Goal: Information Seeking & Learning: Learn about a topic

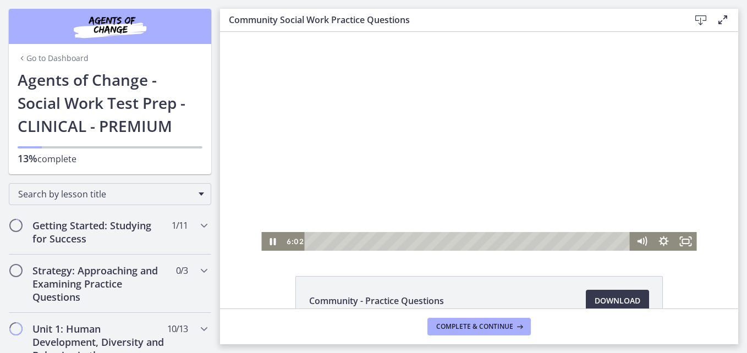
click at [449, 166] on div at bounding box center [478, 141] width 435 height 219
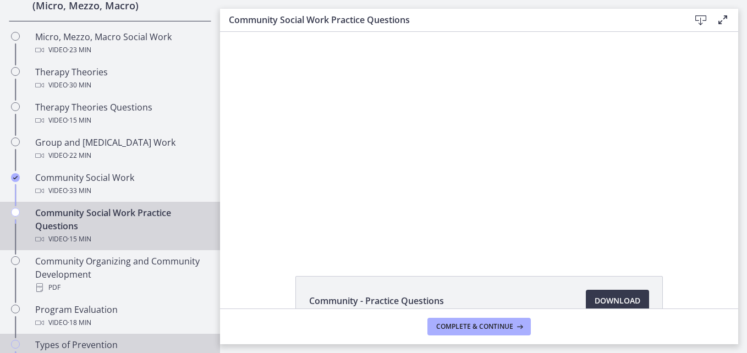
scroll to position [495, 0]
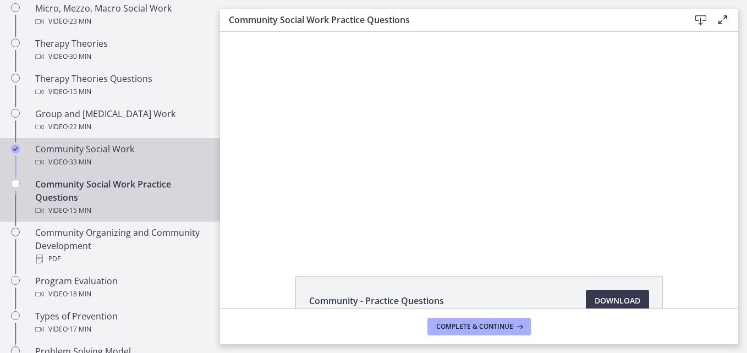
click at [79, 157] on span "· 33 min" at bounding box center [80, 162] width 24 height 13
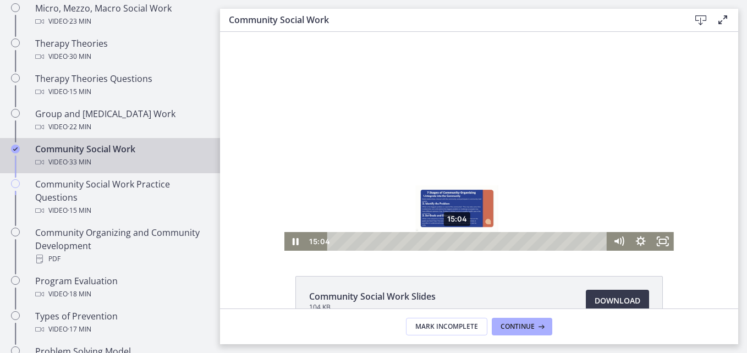
drag, startPoint x: 333, startPoint y: 242, endPoint x: 453, endPoint y: 244, distance: 120.0
click at [454, 244] on div "Playbar" at bounding box center [457, 241] width 6 height 6
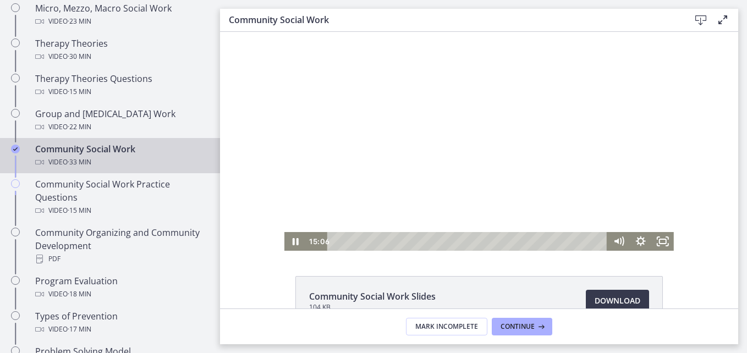
click at [564, 158] on div at bounding box center [479, 141] width 390 height 219
click at [656, 247] on icon "Fullscreen" at bounding box center [663, 242] width 26 height 23
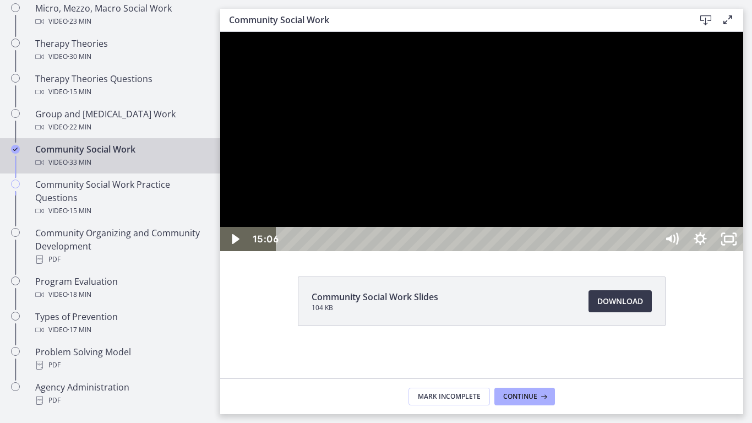
click at [715, 251] on div at bounding box center [481, 141] width 523 height 219
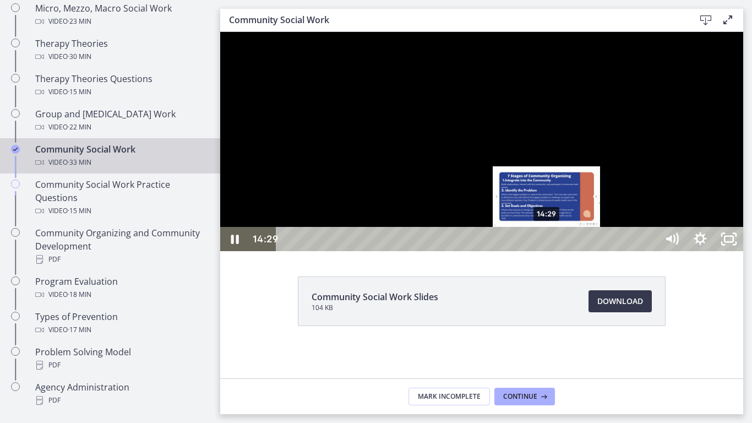
drag, startPoint x: 560, startPoint y: 440, endPoint x: 547, endPoint y: 440, distance: 12.7
click at [547, 243] on div "Playbar" at bounding box center [546, 239] width 8 height 8
click at [545, 243] on div "Playbar" at bounding box center [544, 239] width 8 height 8
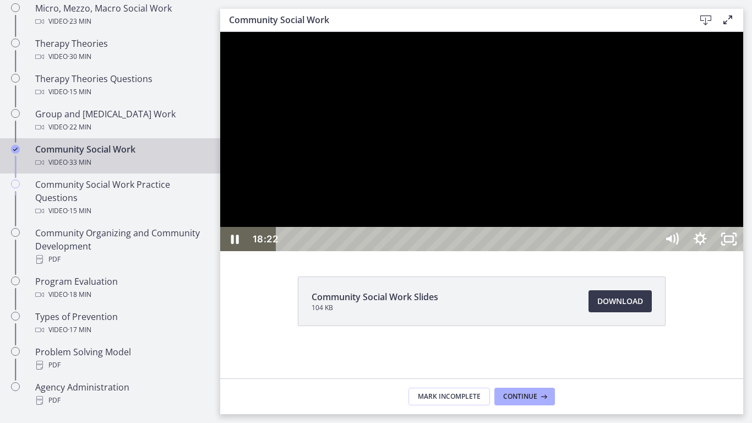
click at [743, 251] on div at bounding box center [481, 141] width 523 height 219
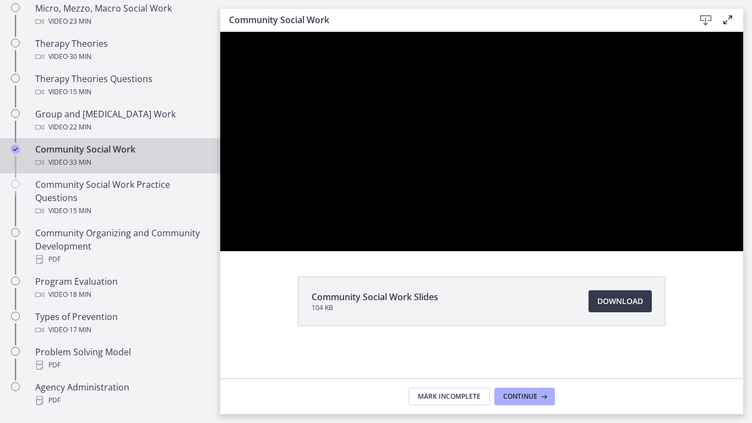
click at [743, 251] on div at bounding box center [481, 141] width 523 height 219
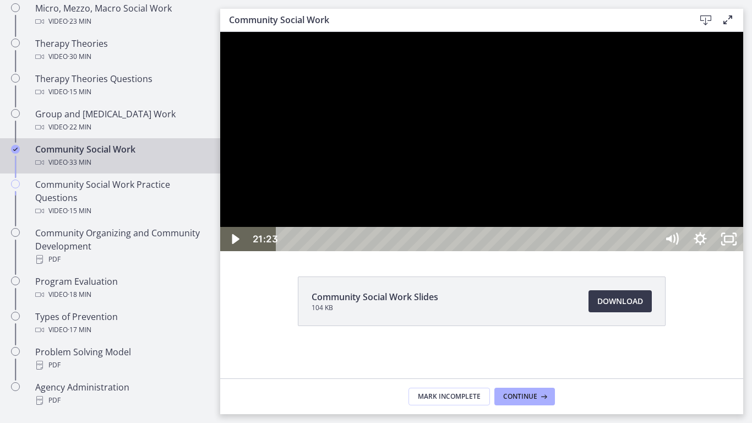
click at [254, 251] on div "21:23 0:00" at bounding box center [453, 239] width 408 height 24
click at [590, 251] on div at bounding box center [481, 141] width 523 height 219
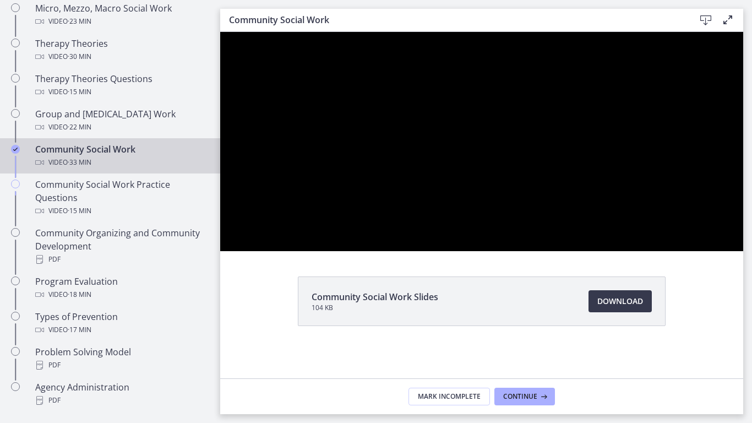
click at [590, 251] on div at bounding box center [481, 141] width 523 height 219
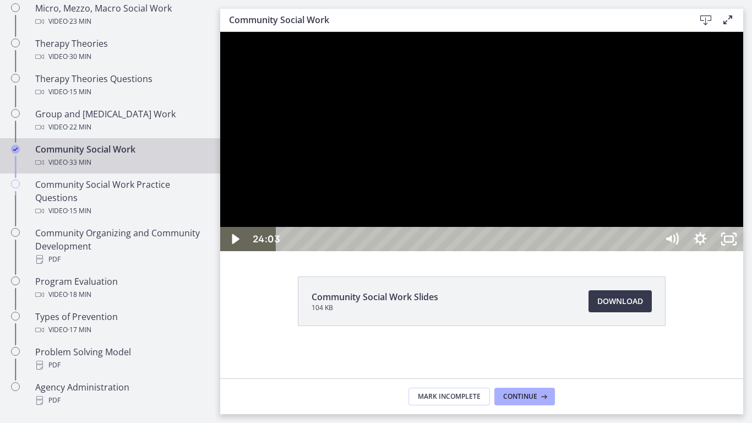
click at [595, 251] on div at bounding box center [481, 141] width 523 height 219
click at [622, 234] on div at bounding box center [481, 141] width 523 height 219
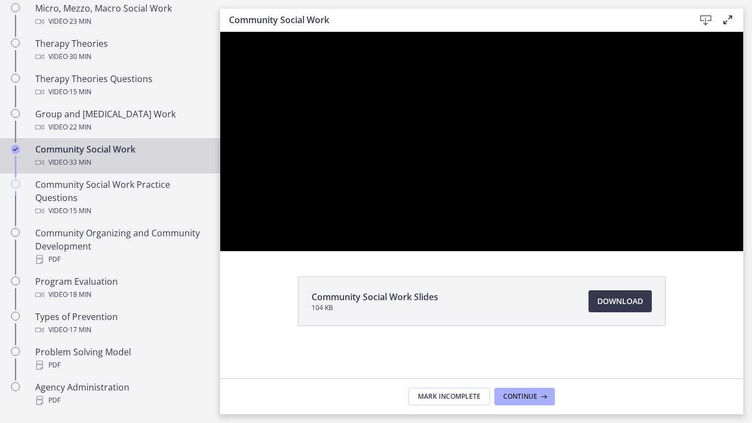
click at [647, 239] on div at bounding box center [481, 141] width 523 height 219
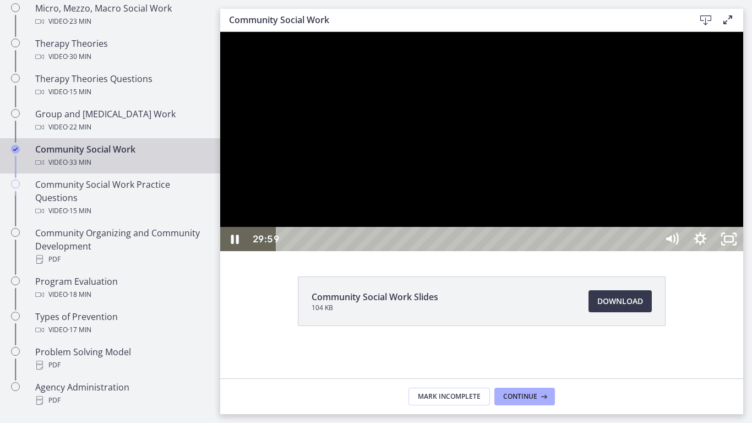
click at [686, 204] on div at bounding box center [481, 141] width 523 height 219
click at [743, 251] on div at bounding box center [481, 141] width 523 height 219
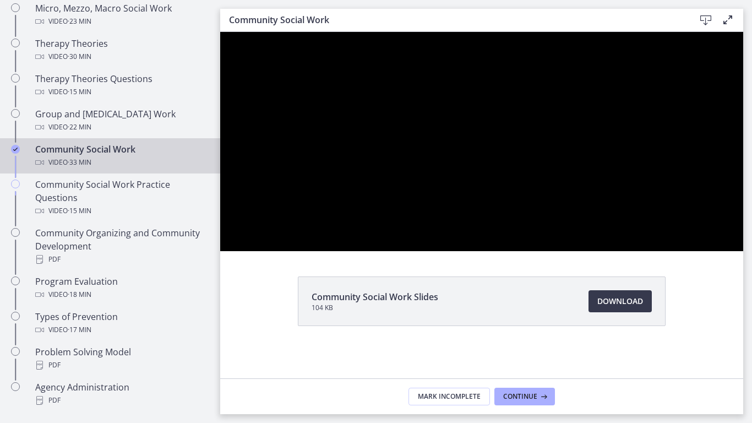
click at [743, 251] on div at bounding box center [481, 141] width 523 height 219
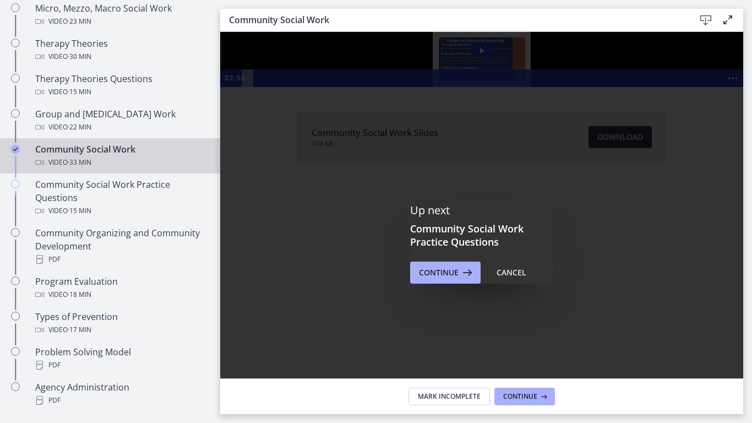
click at [743, 87] on div "Click for sound @keyframes VOLUME_SMALL_WAVE_FLASH { 0% { opacity: 0; } 33% { o…" at bounding box center [481, 59] width 523 height 55
click at [720, 89] on icon "Show more buttons" at bounding box center [732, 78] width 25 height 21
click at [722, 87] on icon "Show fewer buttons" at bounding box center [732, 78] width 21 height 18
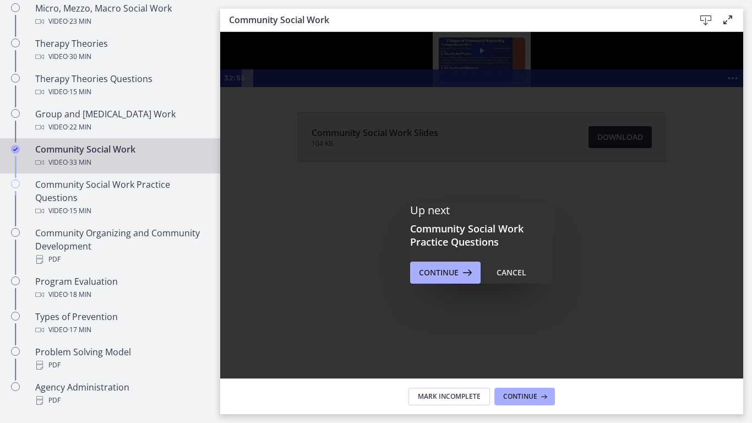
click at [666, 87] on div "Click for sound @keyframes VOLUME_SMALL_WAVE_FLASH { 0% { opacity: 0; } 33% { o…" at bounding box center [481, 59] width 523 height 55
click at [720, 89] on icon "Show more buttons" at bounding box center [732, 78] width 25 height 21
click at [701, 87] on icon "Fullscreen" at bounding box center [711, 78] width 21 height 18
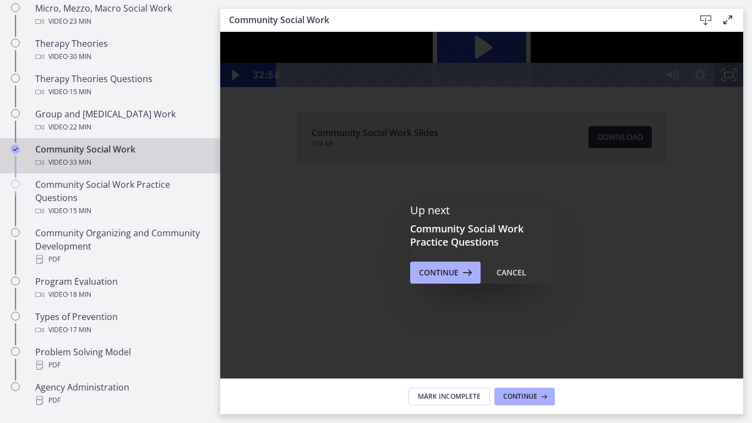
click at [743, 87] on icon "Unfullscreen" at bounding box center [728, 75] width 29 height 24
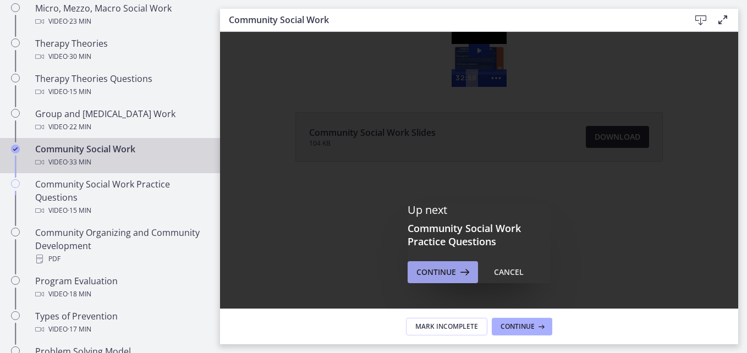
click at [451, 269] on span "Continue" at bounding box center [437, 272] width 40 height 13
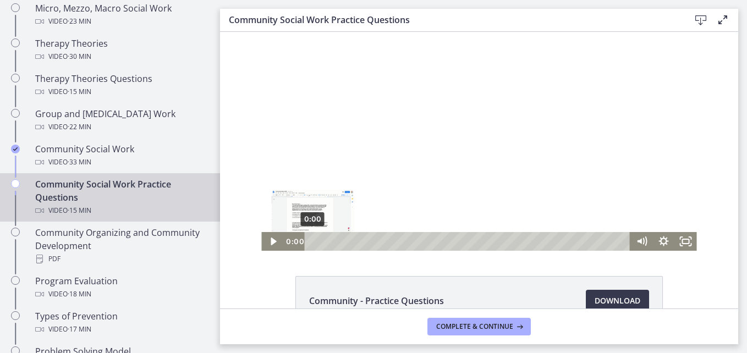
click at [313, 232] on div "0:00" at bounding box center [469, 241] width 313 height 19
click at [270, 239] on icon "Play Video" at bounding box center [273, 241] width 7 height 9
click at [686, 241] on icon "Fullscreen" at bounding box center [686, 242] width 26 height 23
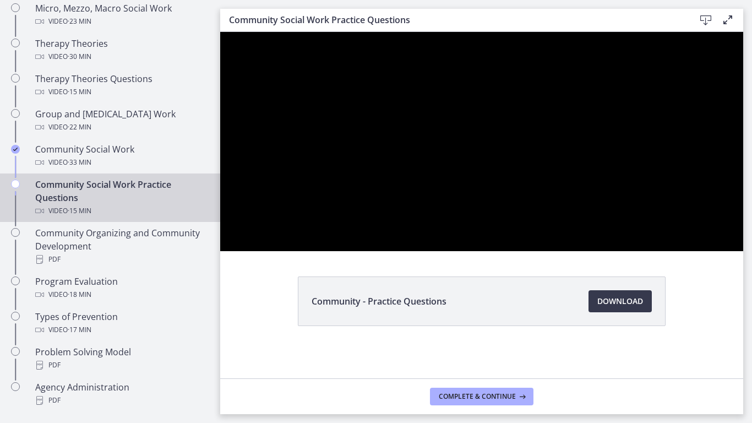
click at [220, 32] on div at bounding box center [481, 141] width 523 height 219
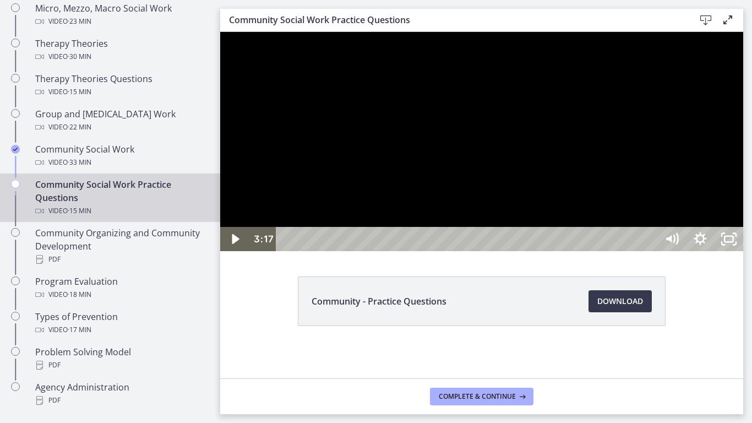
click at [582, 200] on div at bounding box center [481, 141] width 523 height 219
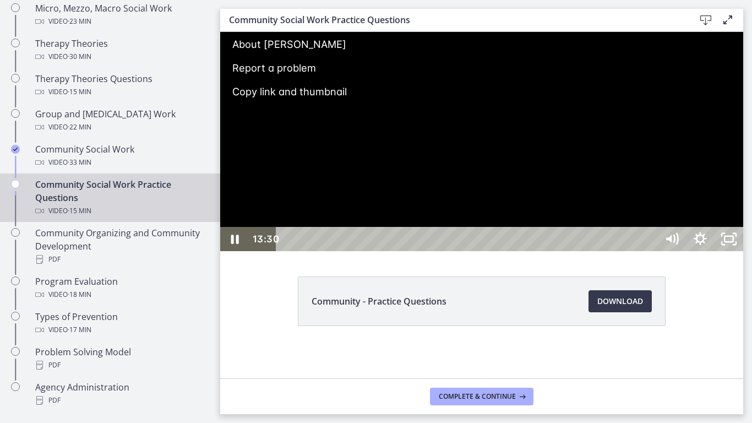
click at [743, 223] on div at bounding box center [481, 141] width 523 height 219
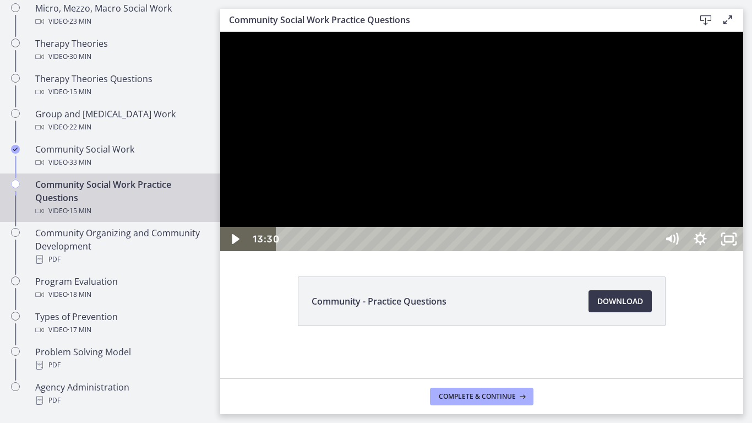
click at [743, 228] on div at bounding box center [481, 141] width 523 height 219
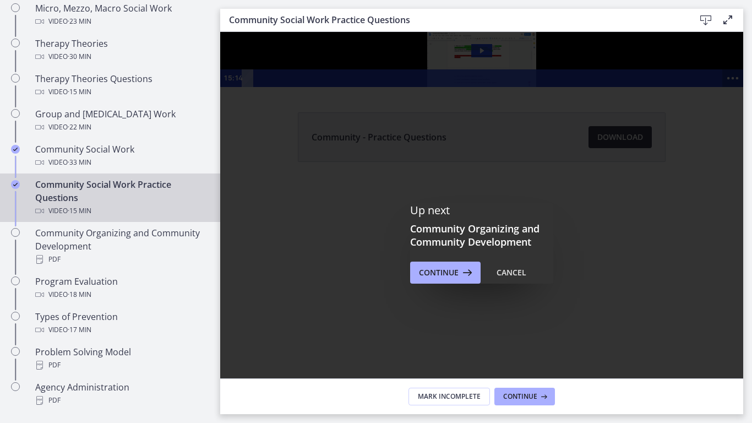
click at [720, 89] on icon "Show more buttons" at bounding box center [732, 78] width 25 height 21
click at [699, 89] on icon "Fullscreen" at bounding box center [711, 78] width 25 height 21
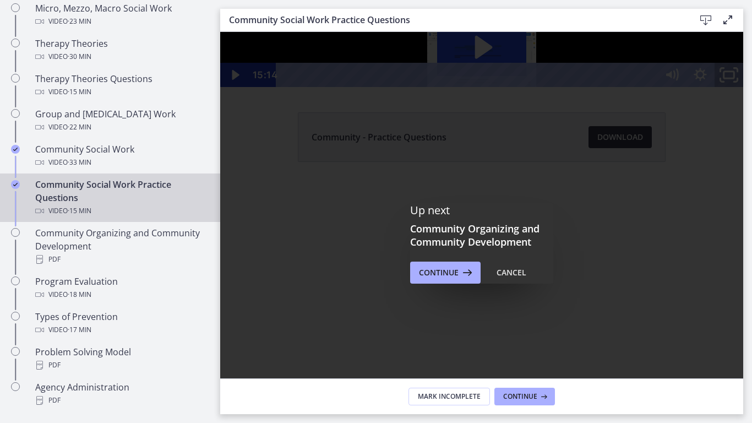
click at [746, 90] on icon "Unfullscreen" at bounding box center [728, 75] width 34 height 29
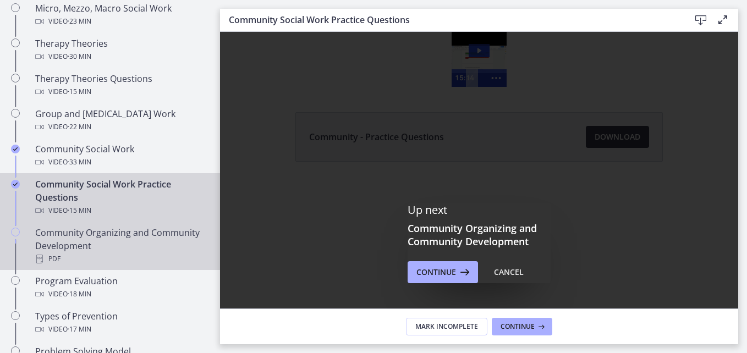
click at [84, 239] on div "Community Organizing and Community Development PDF" at bounding box center [121, 246] width 172 height 40
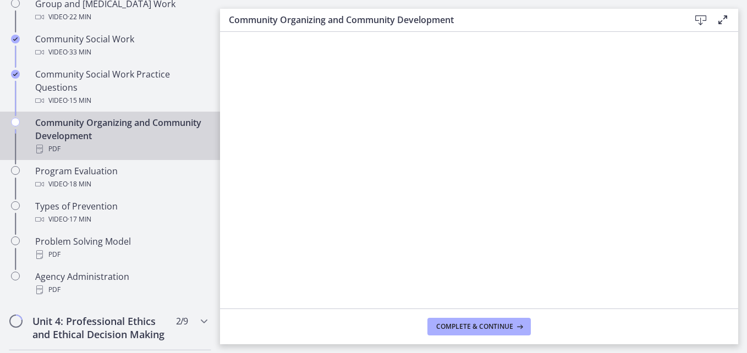
scroll to position [627, 0]
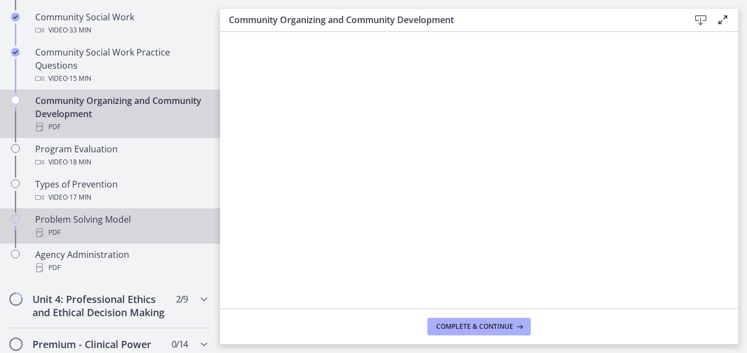
click at [87, 229] on div "PDF" at bounding box center [121, 232] width 172 height 13
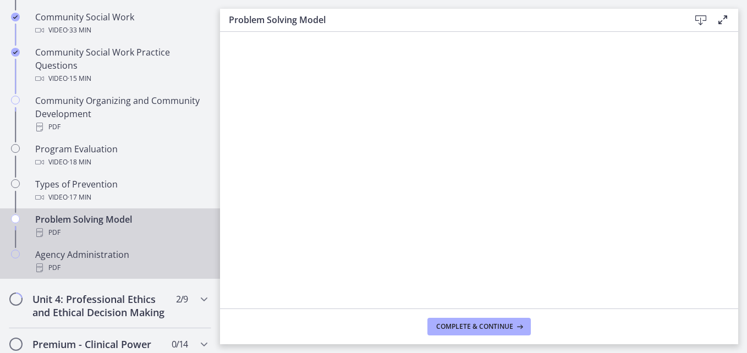
click at [100, 254] on div "Agency Administration PDF" at bounding box center [121, 261] width 172 height 26
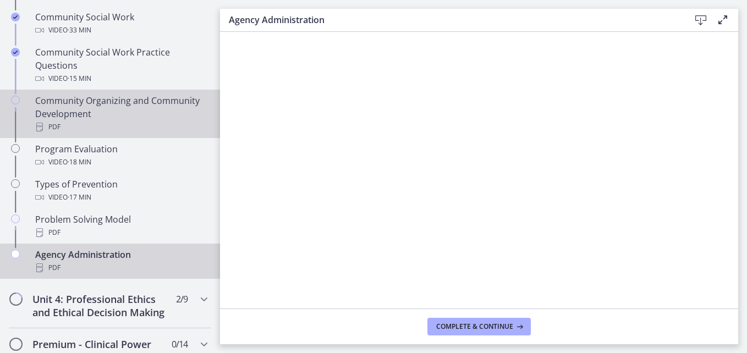
click at [157, 91] on link "Community Organizing and Community Development PDF" at bounding box center [110, 114] width 220 height 48
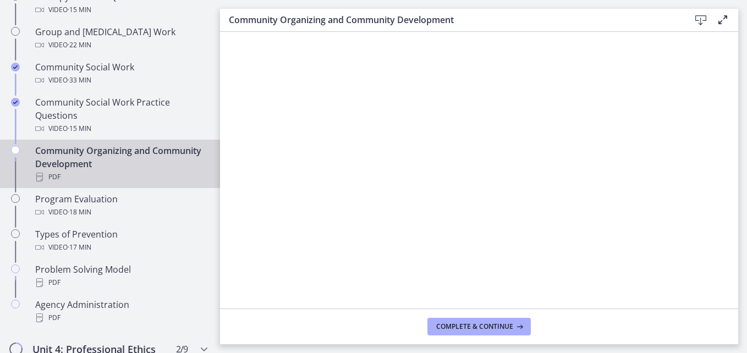
scroll to position [582, 0]
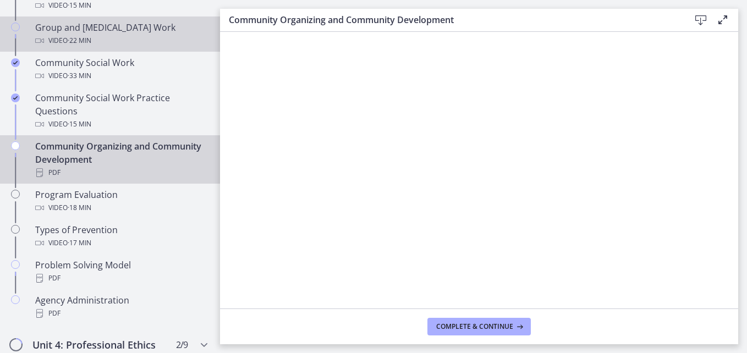
click at [126, 34] on div "Video · 22 min" at bounding box center [121, 40] width 172 height 13
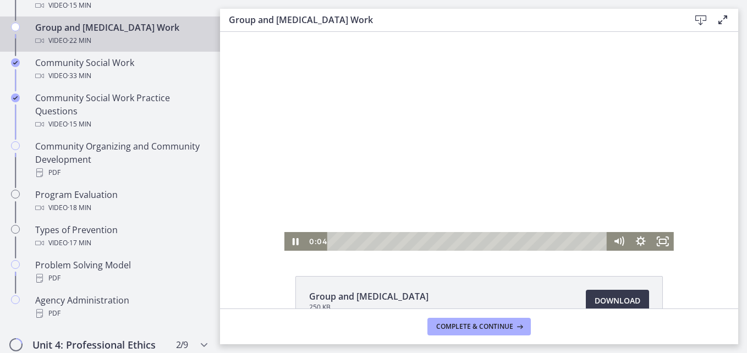
click at [348, 94] on div at bounding box center [479, 141] width 390 height 219
